Goal: Information Seeking & Learning: Learn about a topic

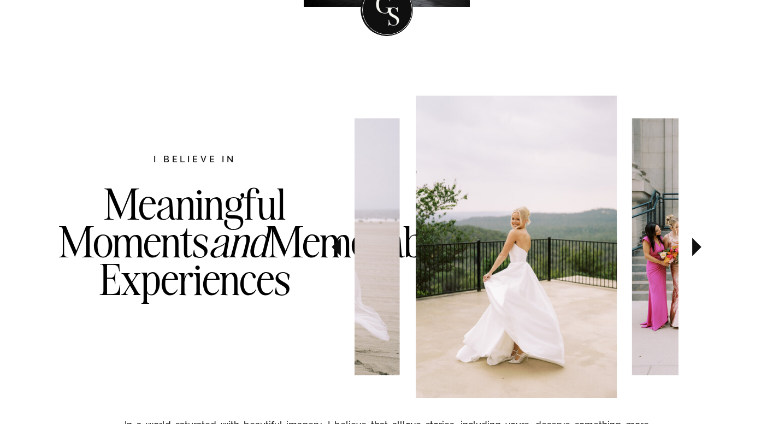
scroll to position [547, 0]
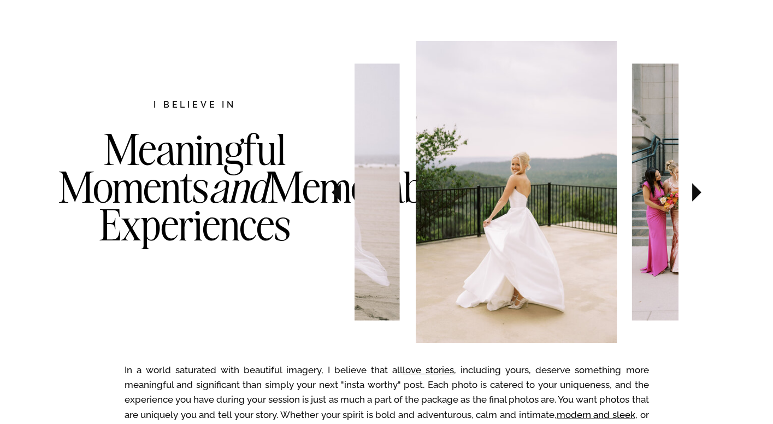
click at [695, 191] on icon at bounding box center [696, 192] width 9 height 19
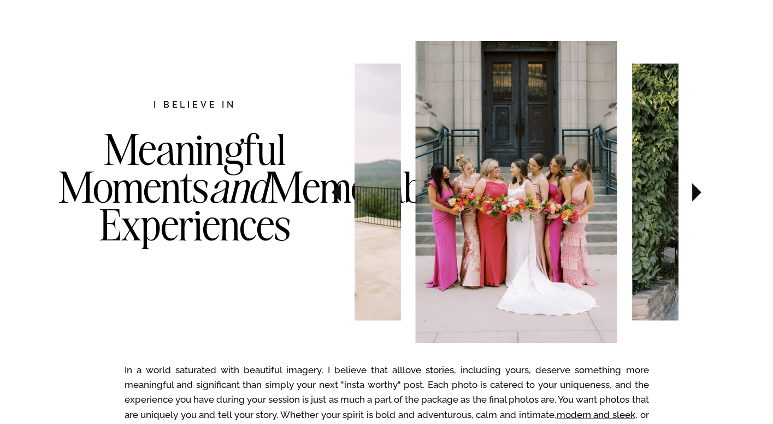
click at [695, 191] on icon at bounding box center [696, 192] width 9 height 19
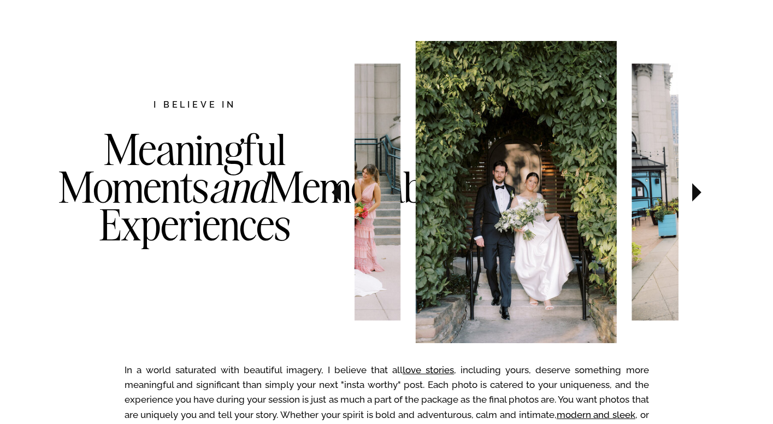
click at [695, 191] on icon at bounding box center [696, 192] width 9 height 19
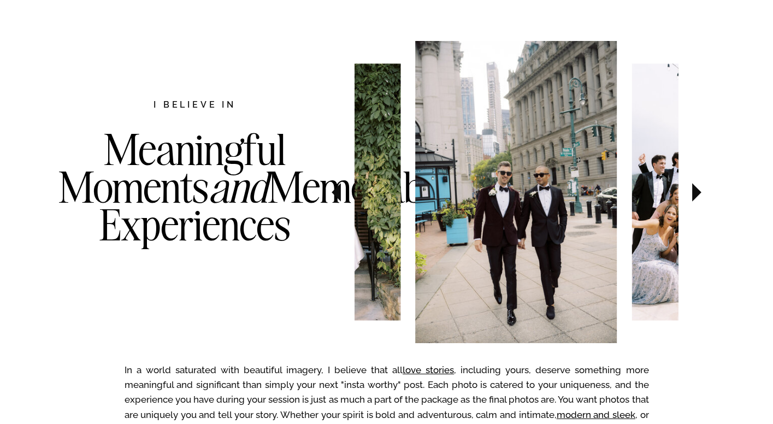
click at [695, 191] on icon at bounding box center [696, 192] width 9 height 19
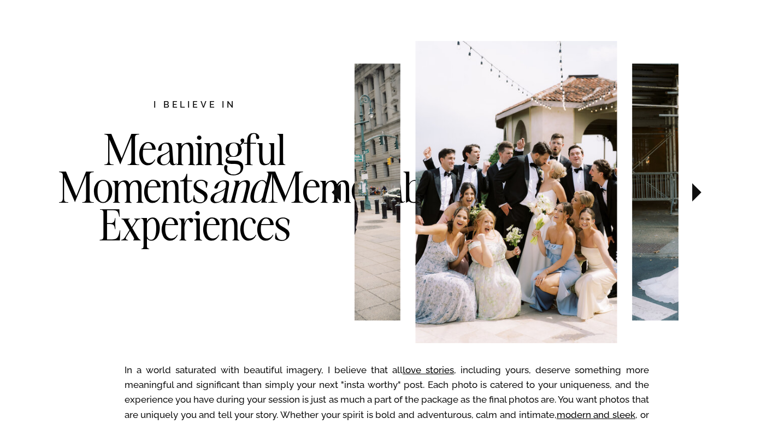
click at [695, 191] on icon at bounding box center [696, 192] width 9 height 19
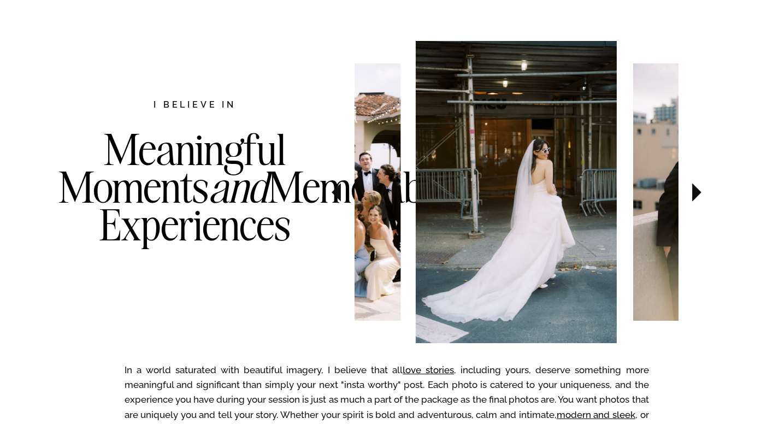
click at [695, 191] on icon at bounding box center [696, 192] width 9 height 19
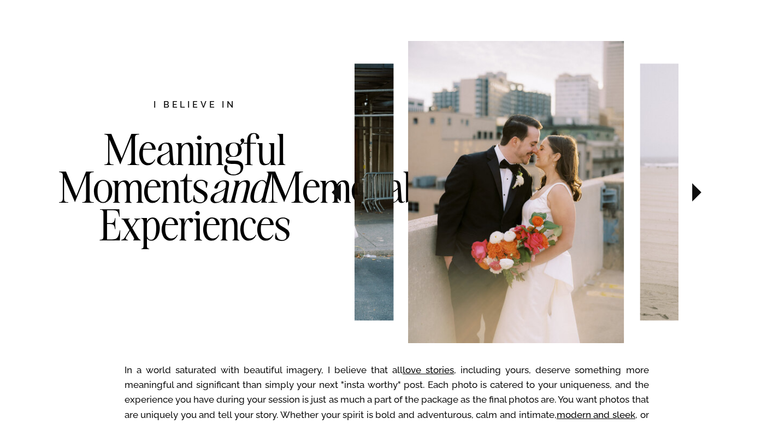
click at [695, 191] on icon at bounding box center [696, 192] width 9 height 19
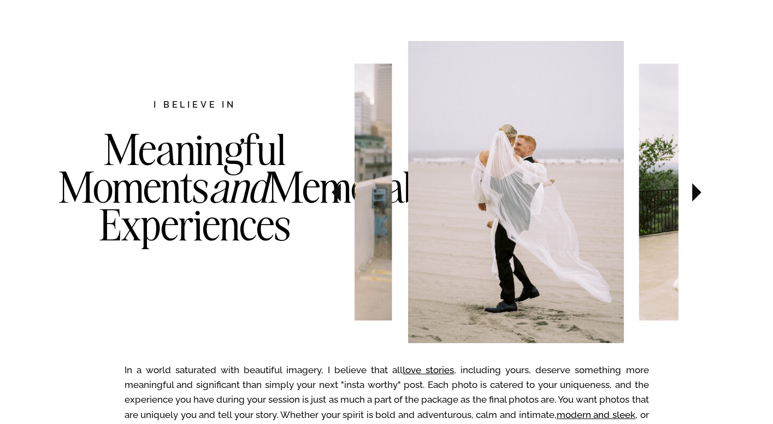
click at [695, 191] on icon at bounding box center [696, 192] width 9 height 19
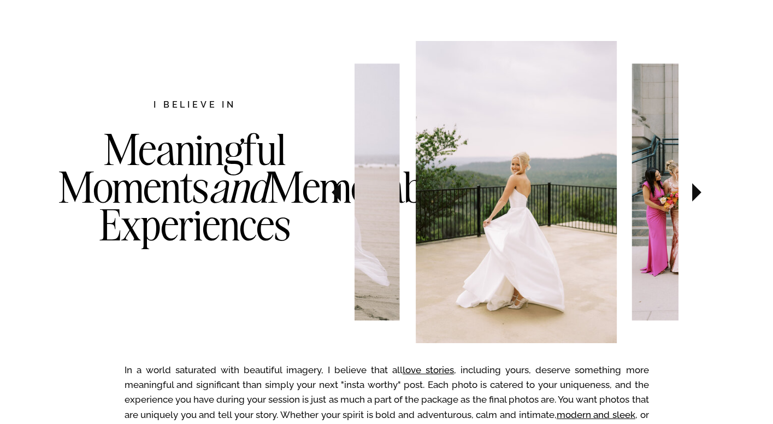
click at [695, 191] on icon at bounding box center [696, 192] width 9 height 19
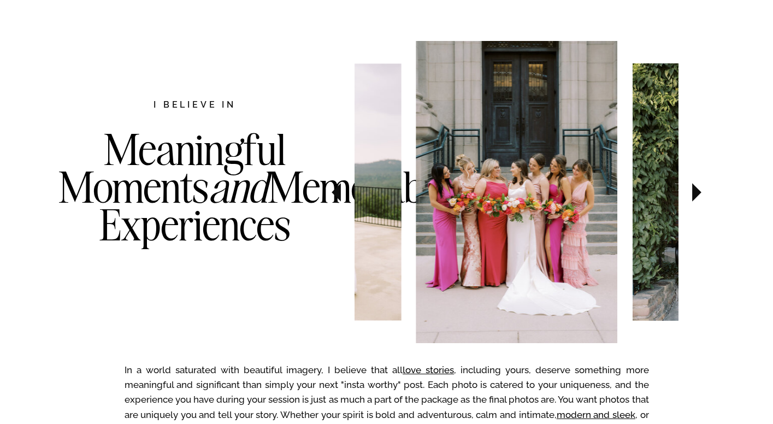
click at [695, 191] on icon at bounding box center [696, 192] width 9 height 19
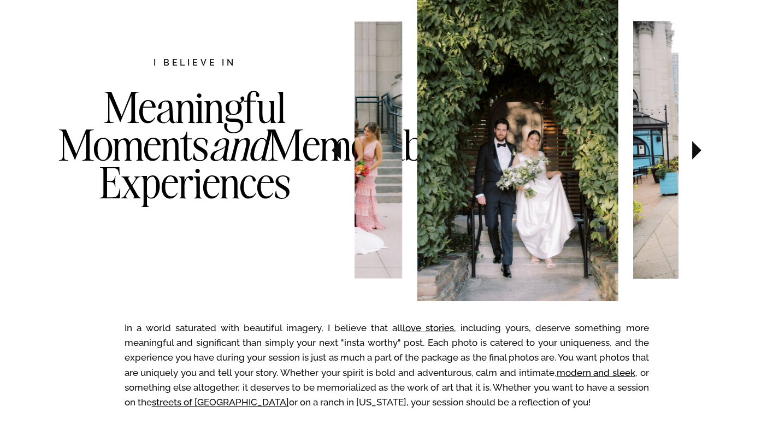
scroll to position [601, 0]
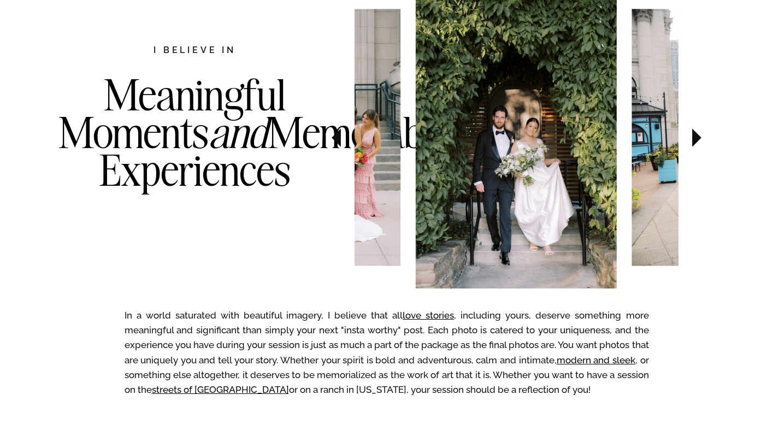
click at [338, 143] on icon at bounding box center [336, 137] width 9 height 19
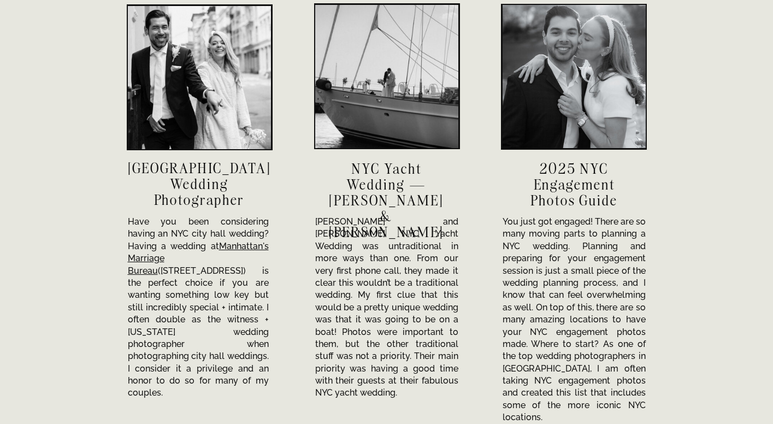
scroll to position [3771, 0]
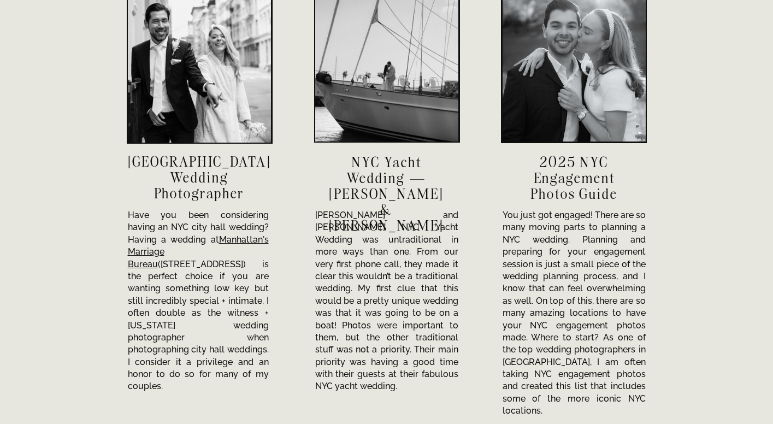
click at [184, 92] on div at bounding box center [199, 70] width 143 height 143
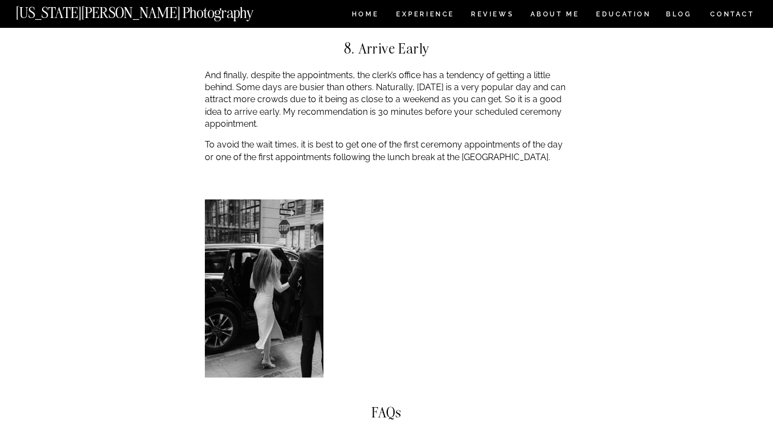
scroll to position [4372, 0]
